Goal: Transaction & Acquisition: Purchase product/service

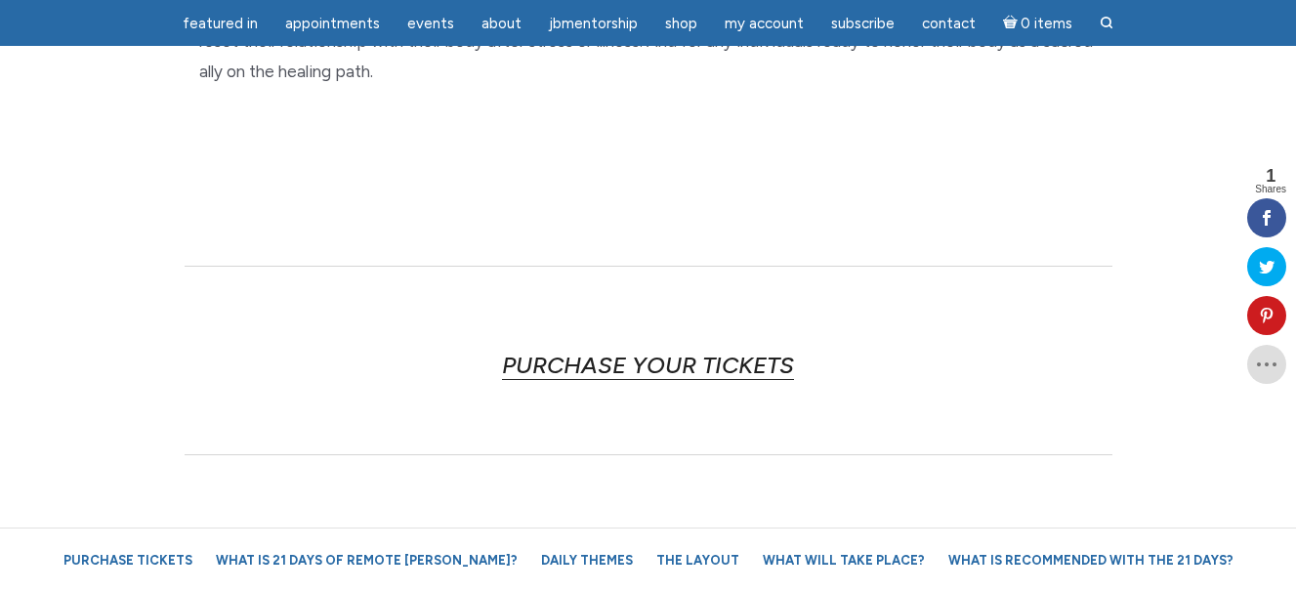
click at [648, 351] on link "PURCHASE YOUR TICKETS" at bounding box center [648, 365] width 292 height 29
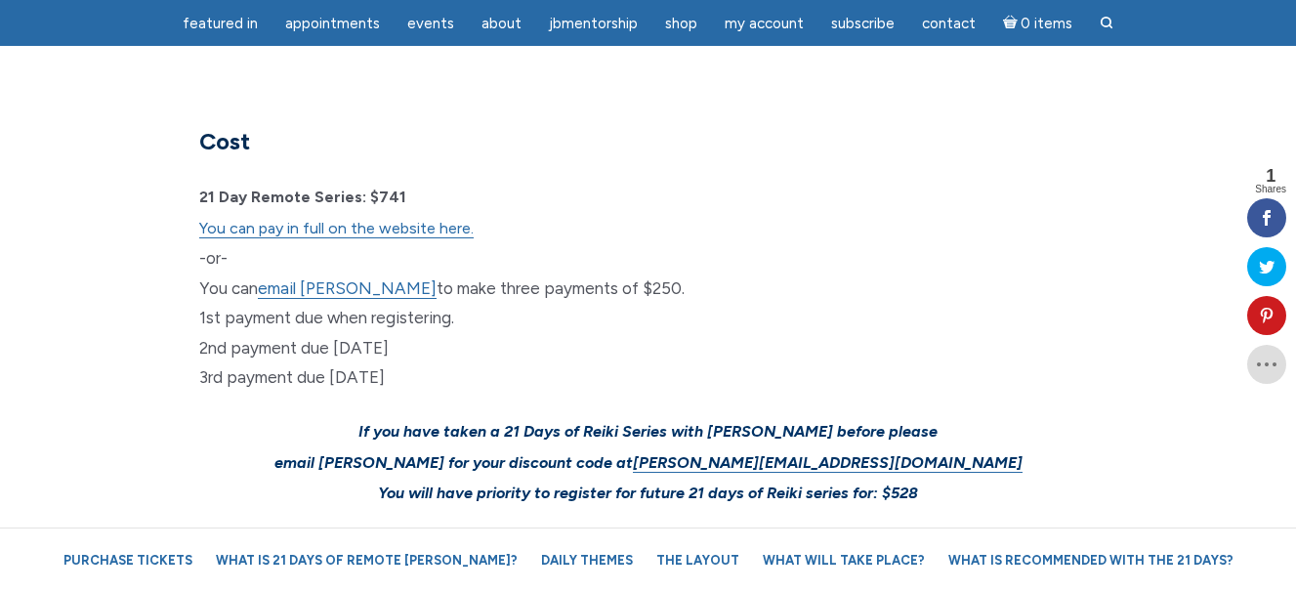
scroll to position [5866, 0]
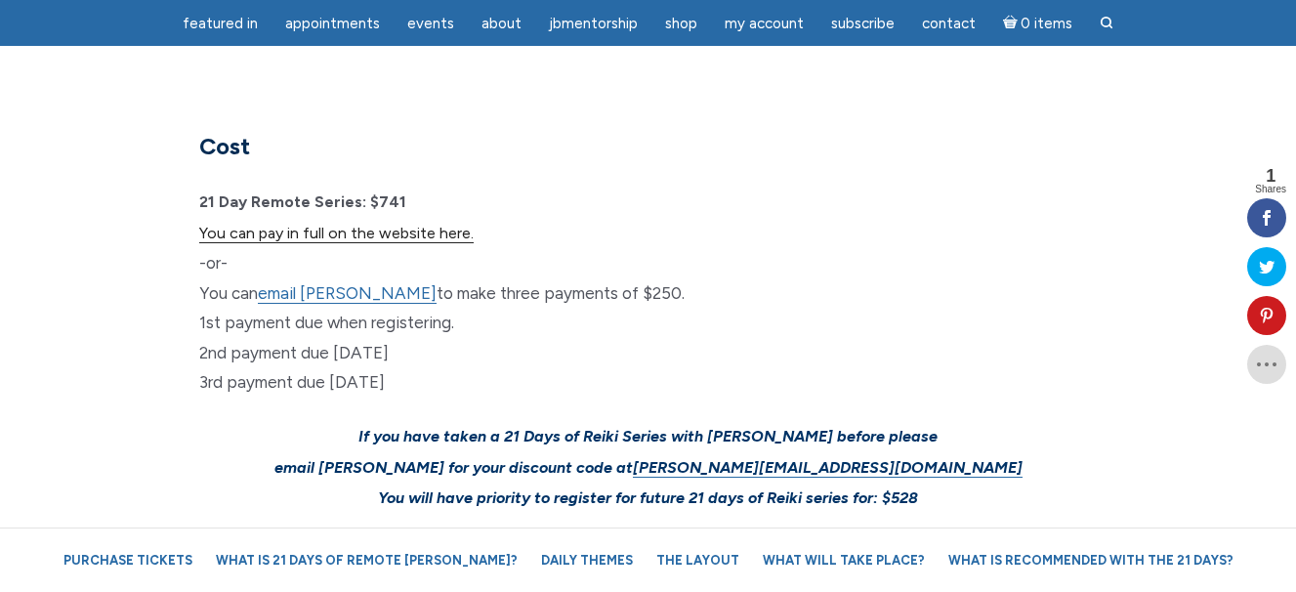
click at [408, 224] on link "You can pay in full on the website here." at bounding box center [336, 234] width 274 height 20
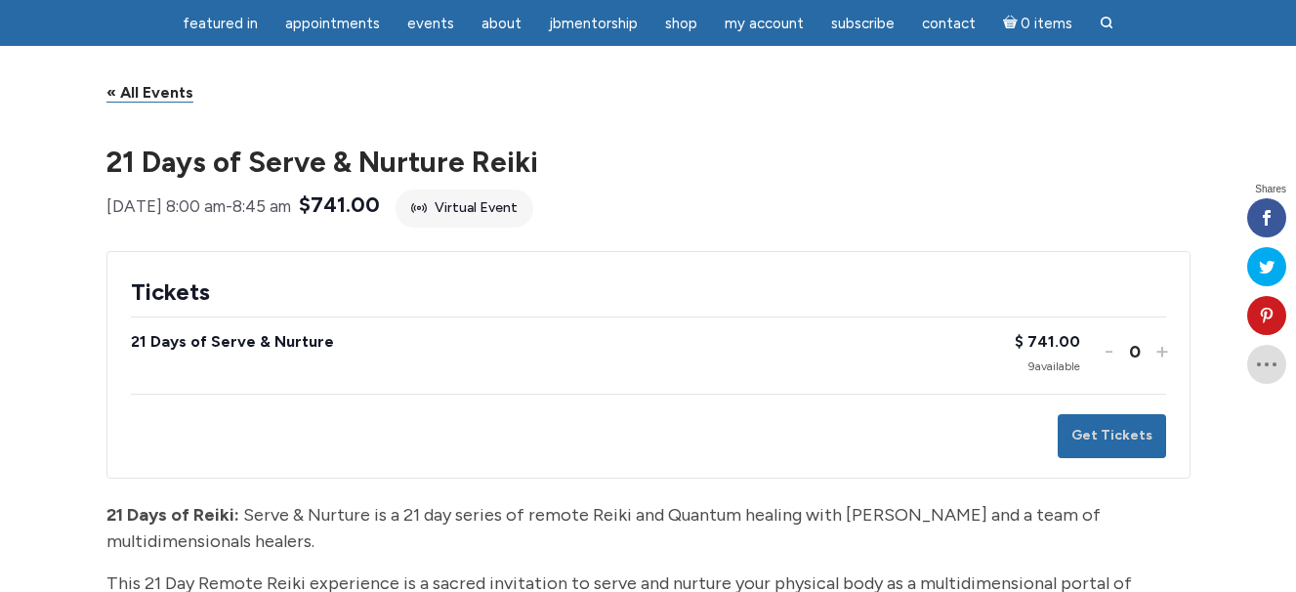
scroll to position [163, 0]
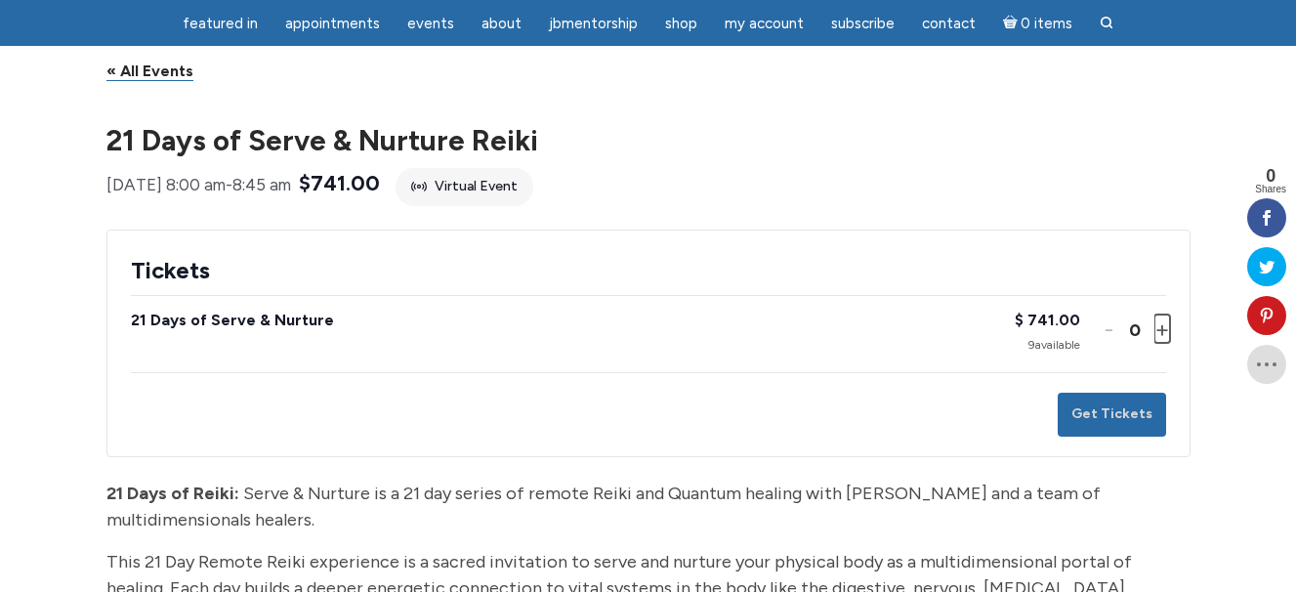
click at [1162, 343] on button "Increase ticket quantity for 21 Days of Serve & Nurture +" at bounding box center [1161, 329] width 12 height 28
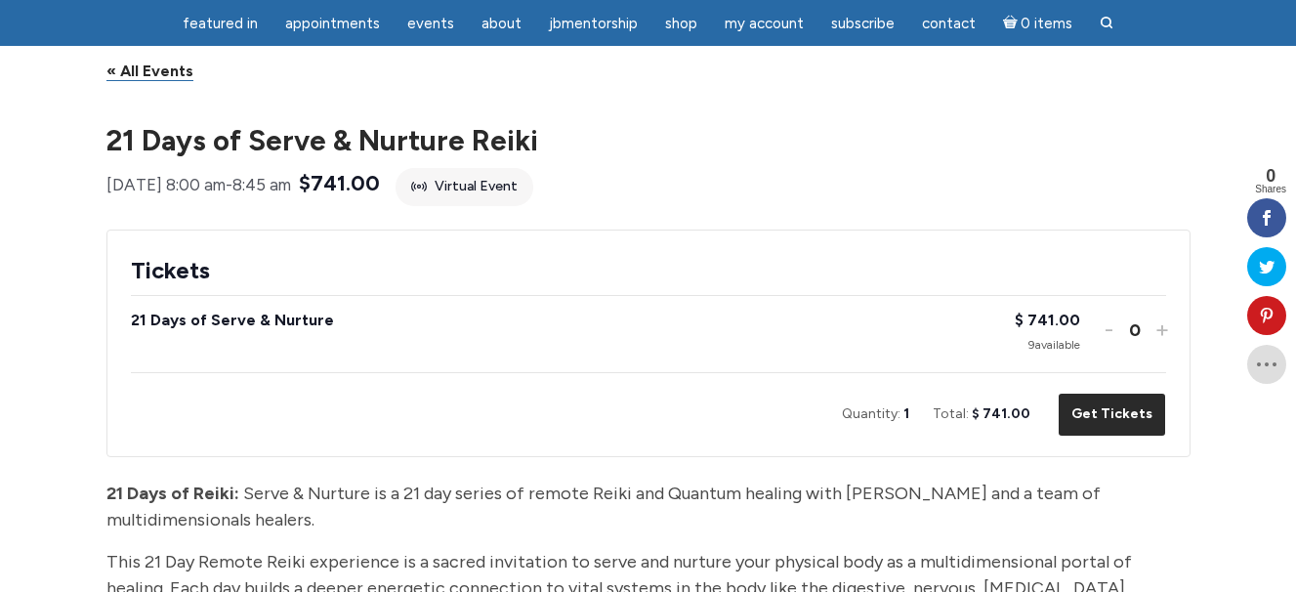
click at [1113, 433] on button "Get Tickets" at bounding box center [1112, 415] width 108 height 44
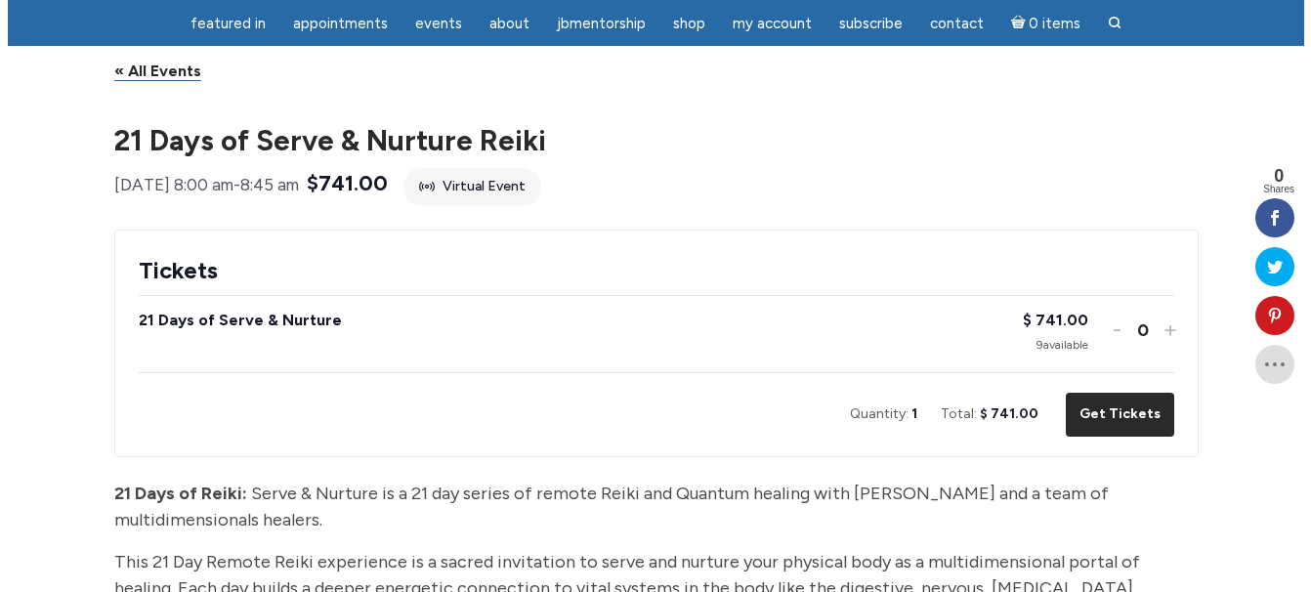
scroll to position [0, 0]
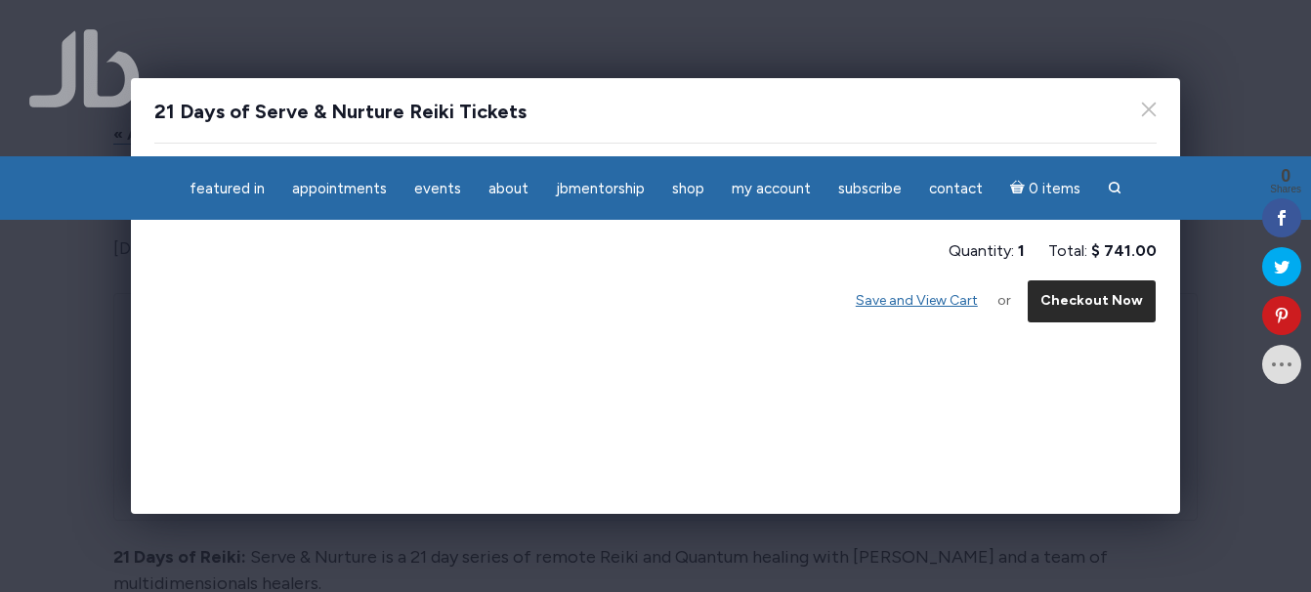
click at [1072, 306] on button "Checkout Now" at bounding box center [1092, 301] width 130 height 44
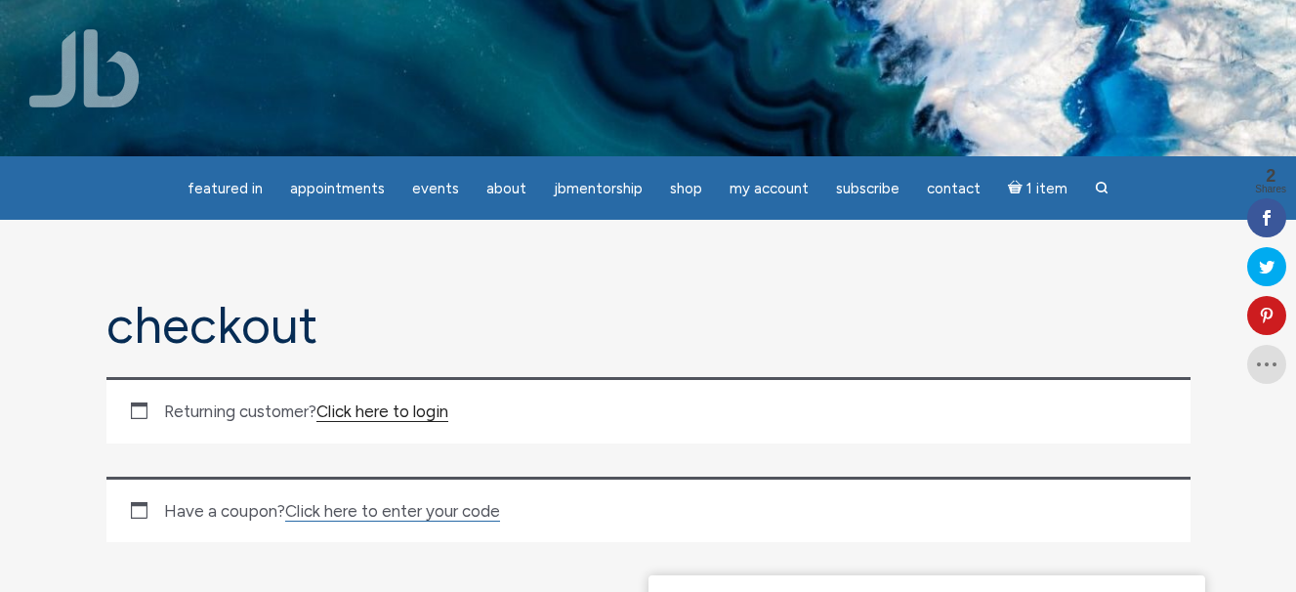
type input "hcfaris@gmail.com"
click at [345, 407] on link "Click here to login" at bounding box center [383, 411] width 132 height 21
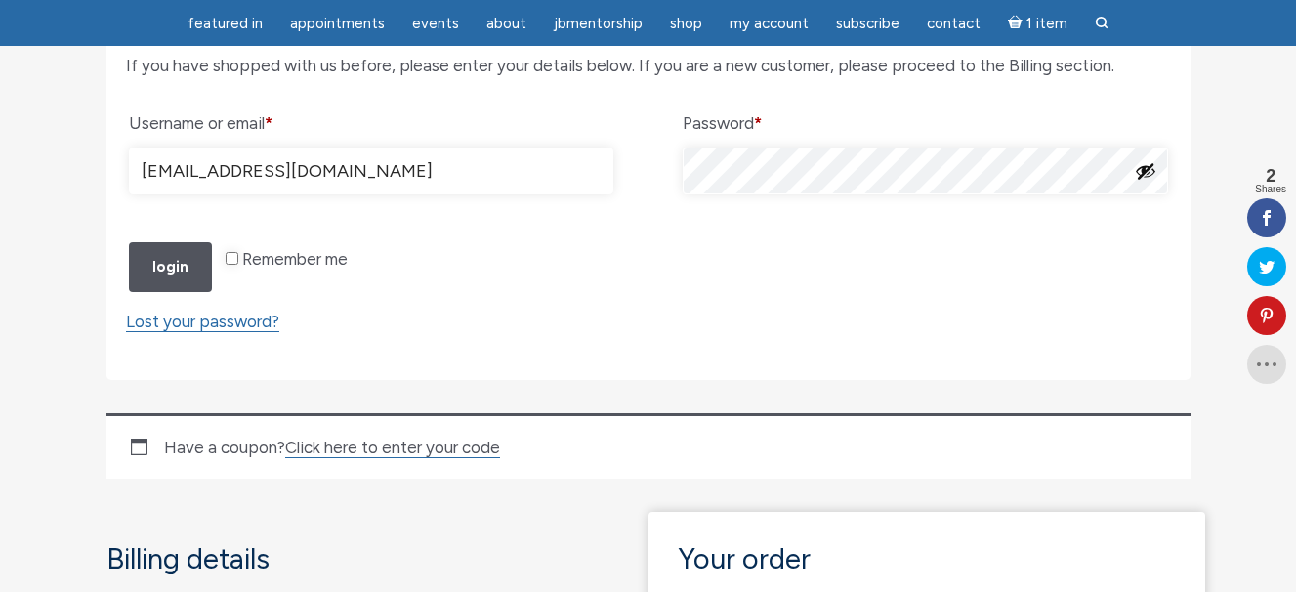
scroll to position [395, 0]
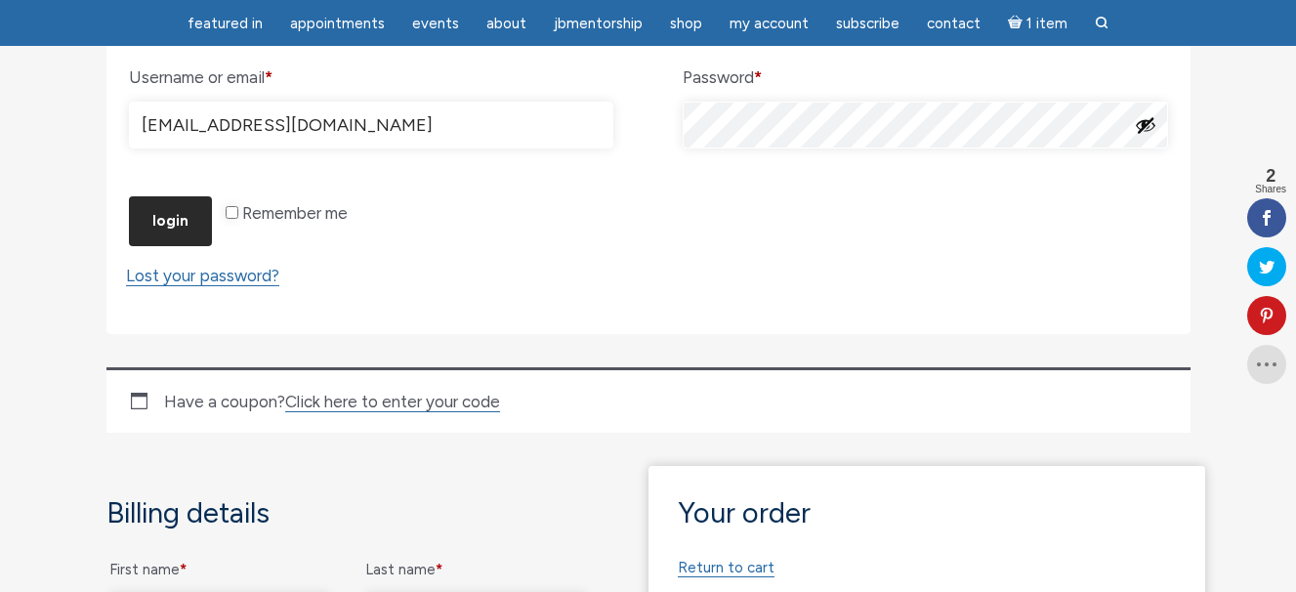
click at [175, 246] on button "Login" at bounding box center [170, 221] width 83 height 50
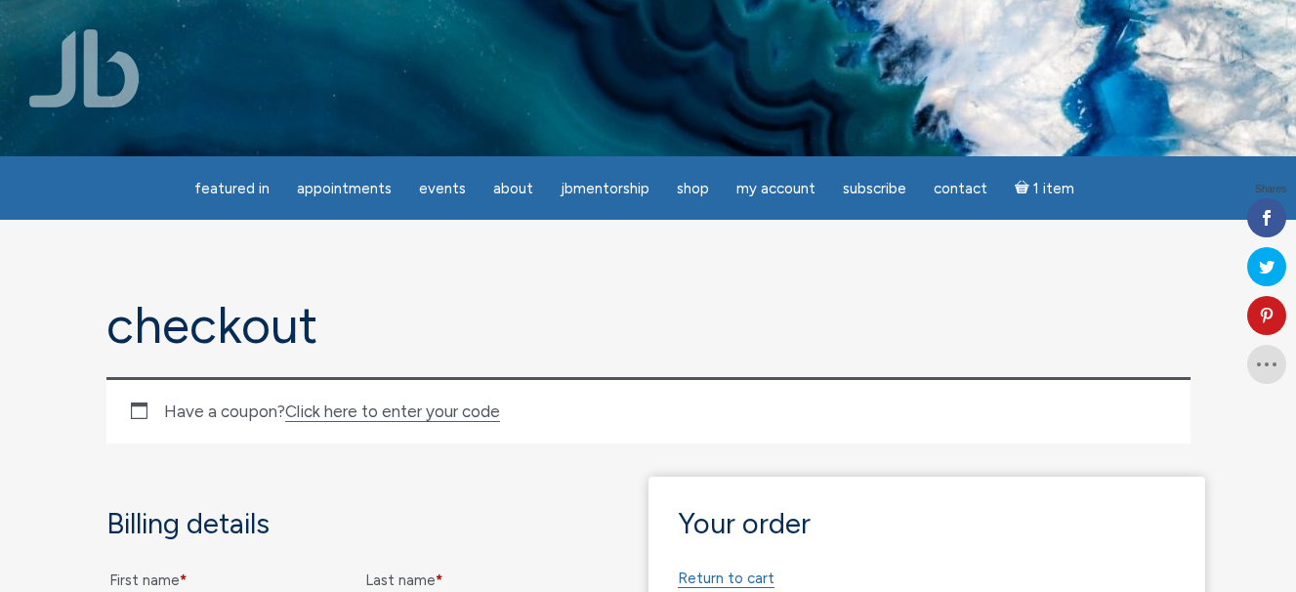
select select "MA"
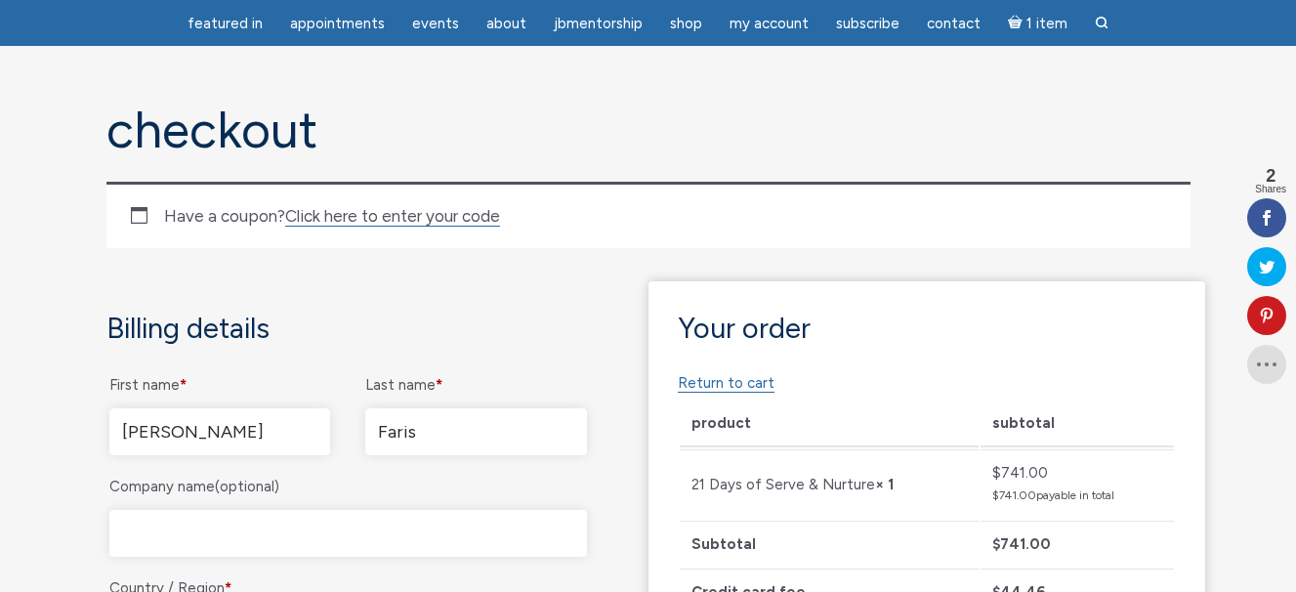
scroll to position [130, 0]
click at [349, 221] on link "Click here to enter your code" at bounding box center [392, 218] width 215 height 21
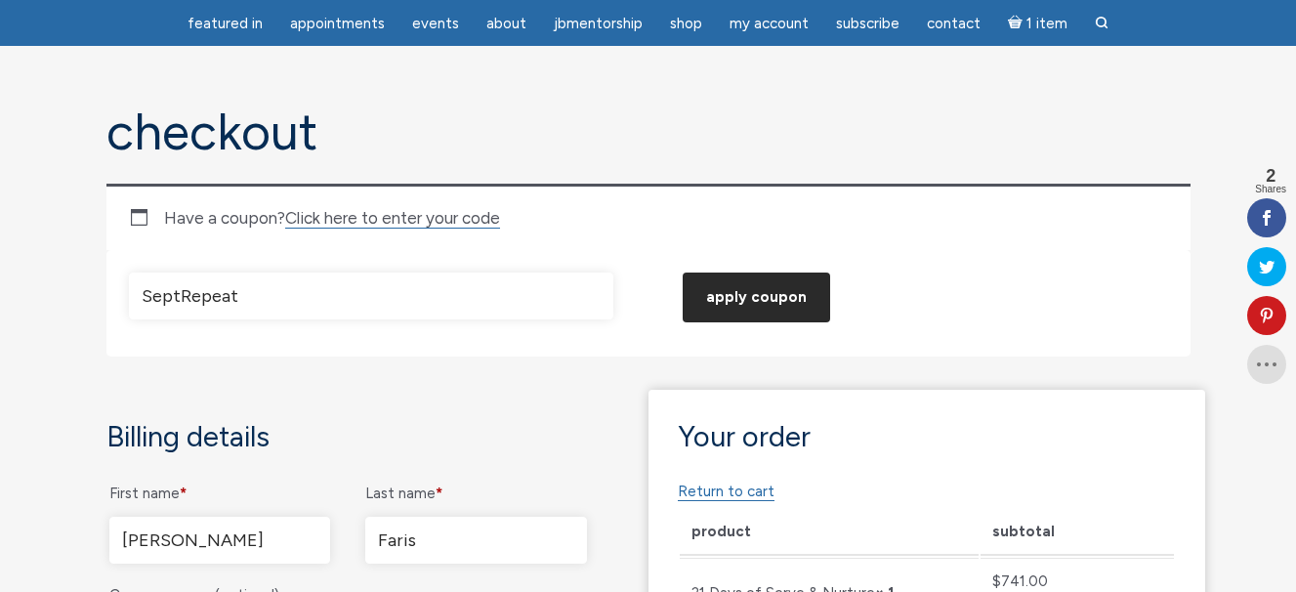
type input "SeptRepeat"
click at [757, 307] on button "Apply coupon" at bounding box center [757, 298] width 148 height 50
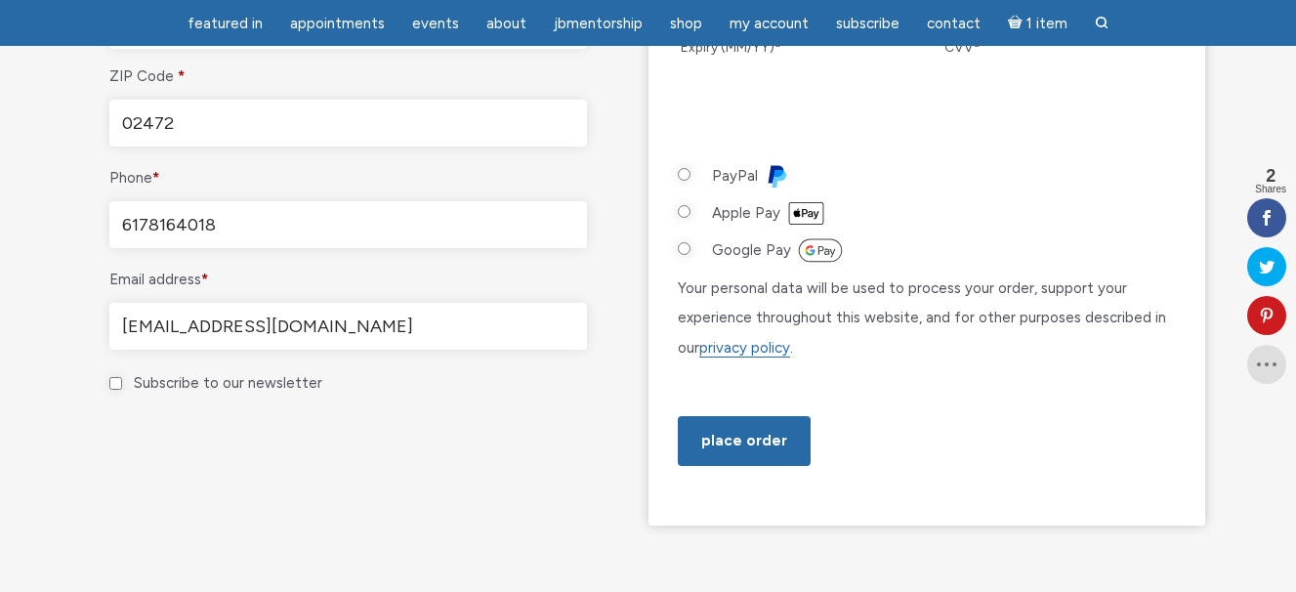
scroll to position [1242, 0]
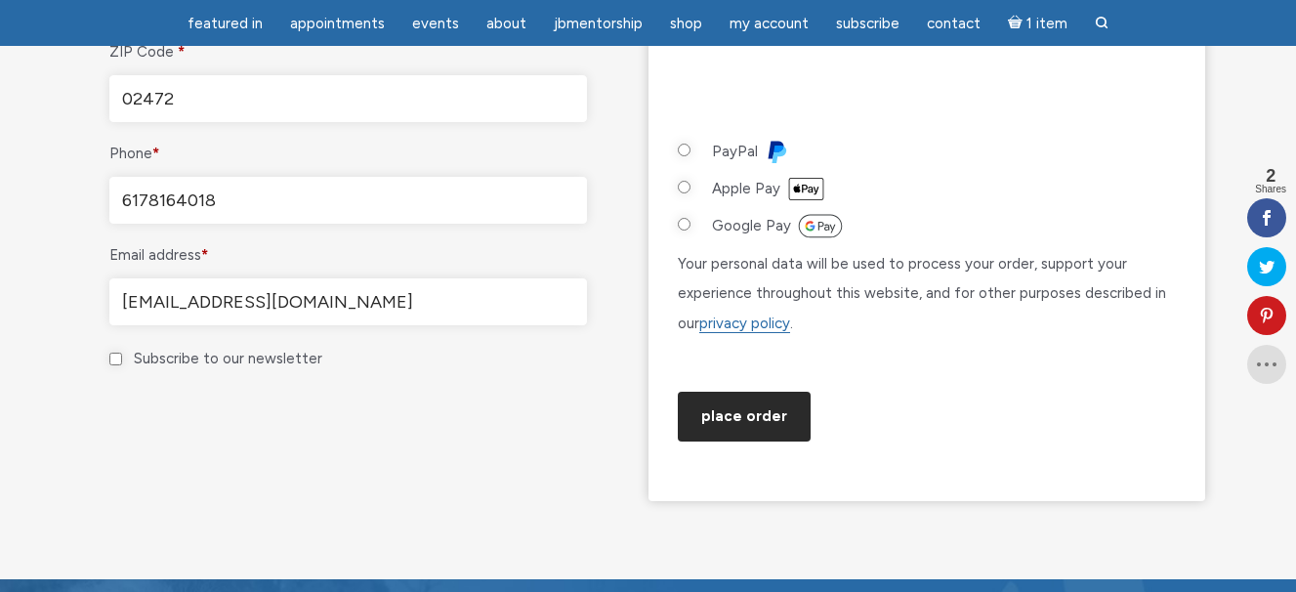
click at [737, 442] on button "Place order" at bounding box center [744, 417] width 133 height 50
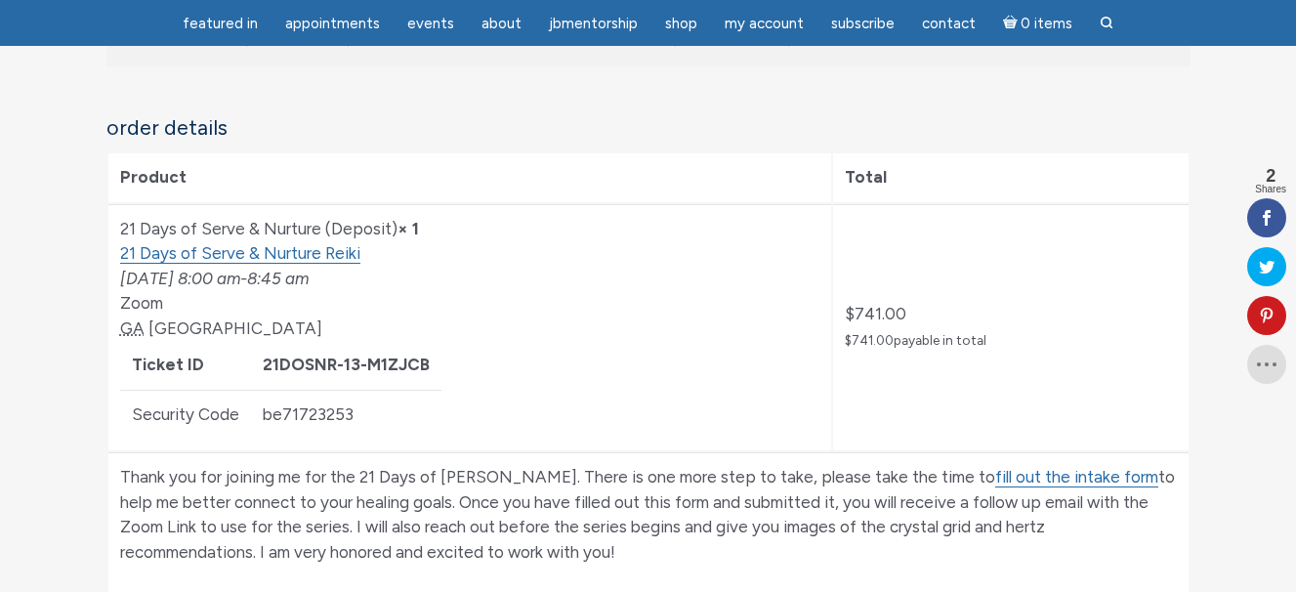
scroll to position [378, 0]
